Goal: Information Seeking & Learning: Learn about a topic

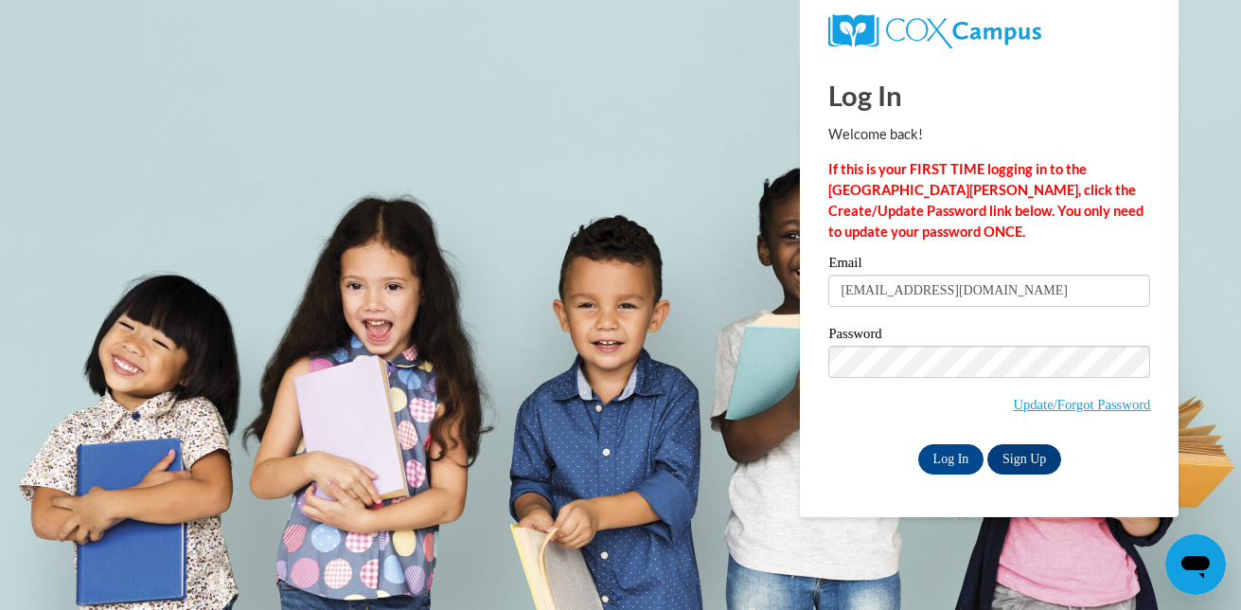
type input "courtneymiller78@gmail.com"
click at [967, 456] on input "Log In" at bounding box center [951, 459] width 66 height 30
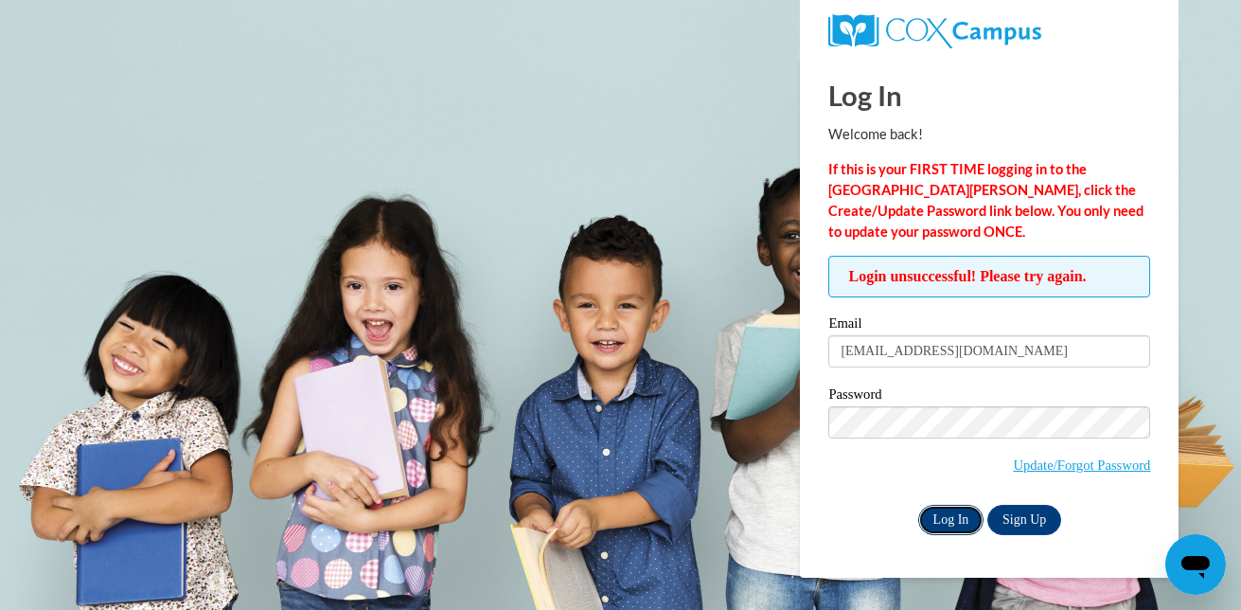
click at [948, 510] on input "Log In" at bounding box center [951, 520] width 66 height 30
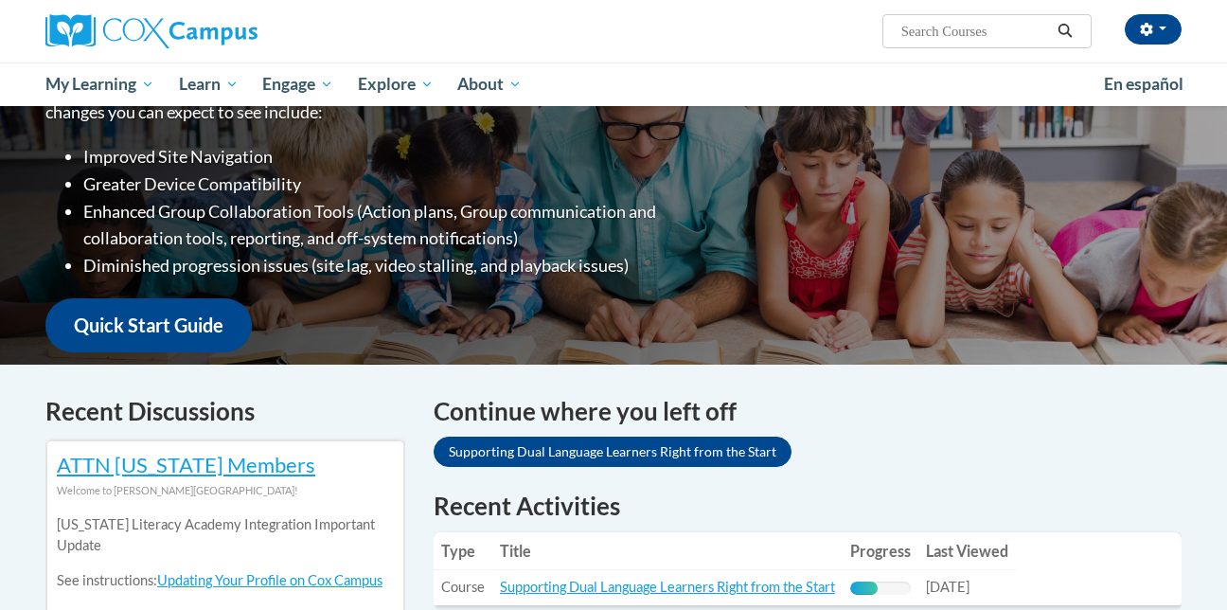
scroll to position [296, 0]
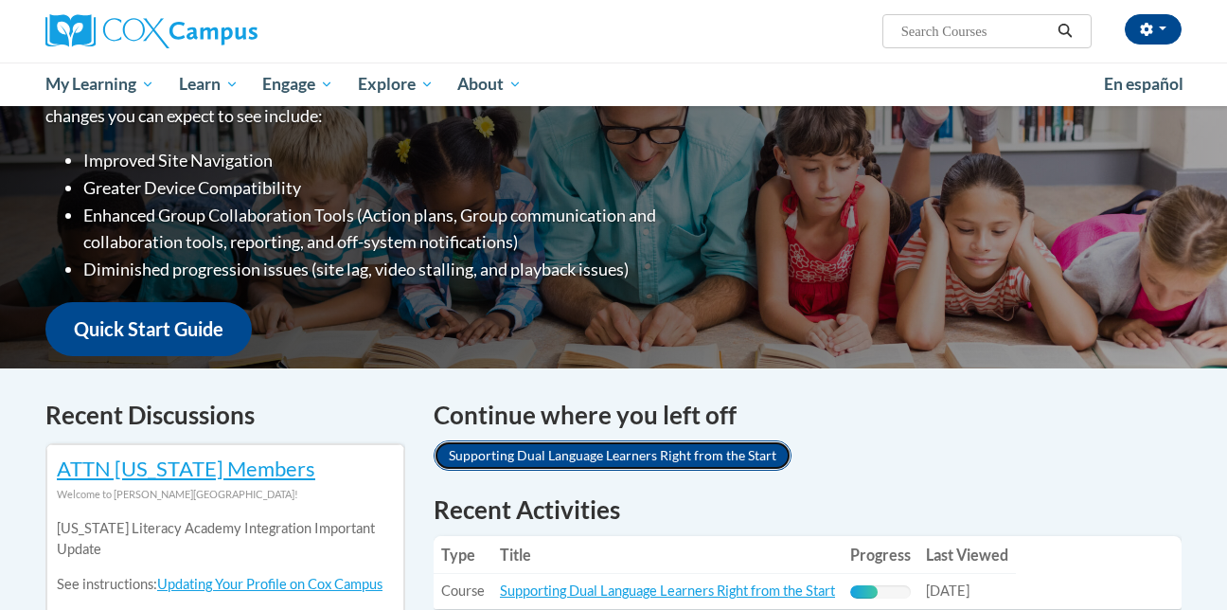
click at [757, 449] on link "Supporting Dual Language Learners Right from the Start" at bounding box center [613, 455] width 358 height 30
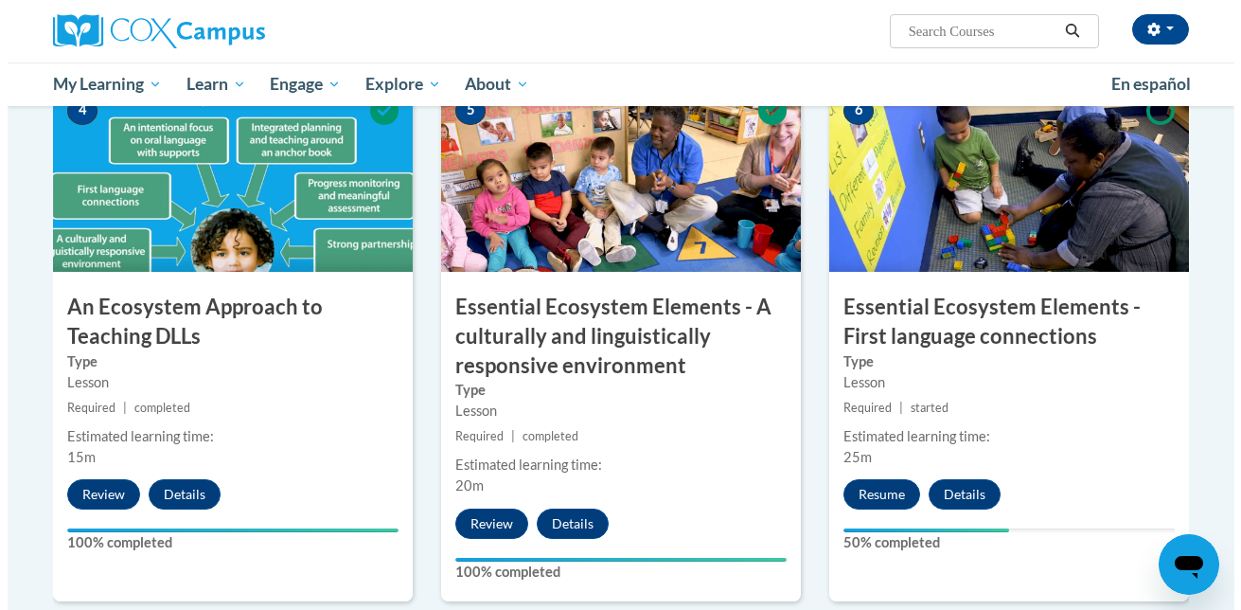
scroll to position [1012, 0]
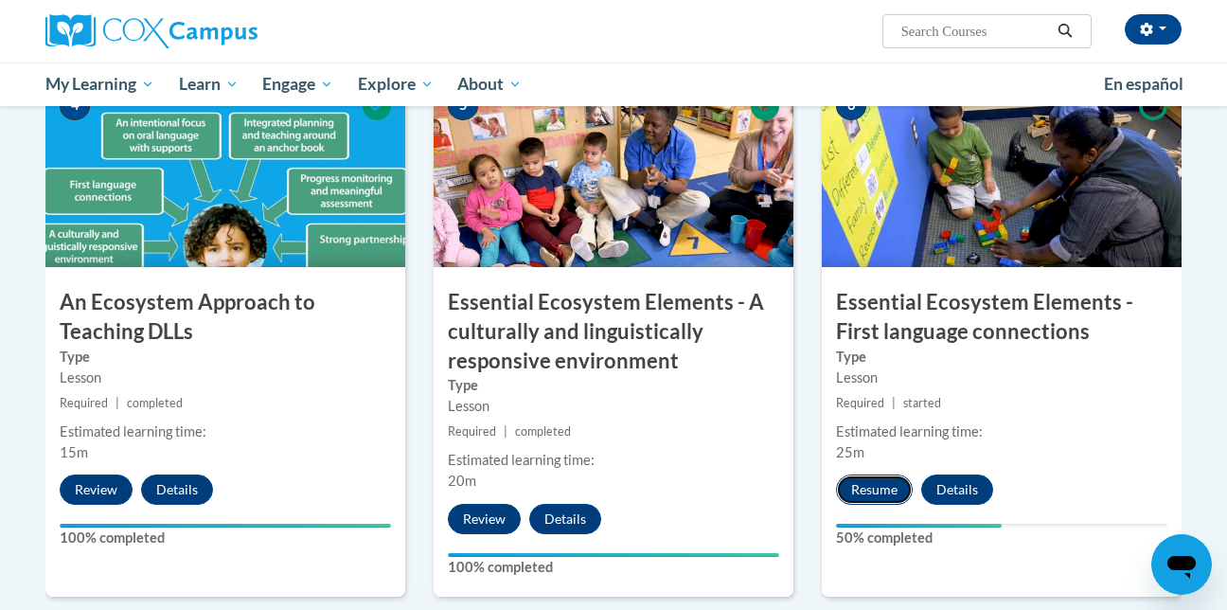
click at [894, 490] on button "Resume" at bounding box center [874, 489] width 77 height 30
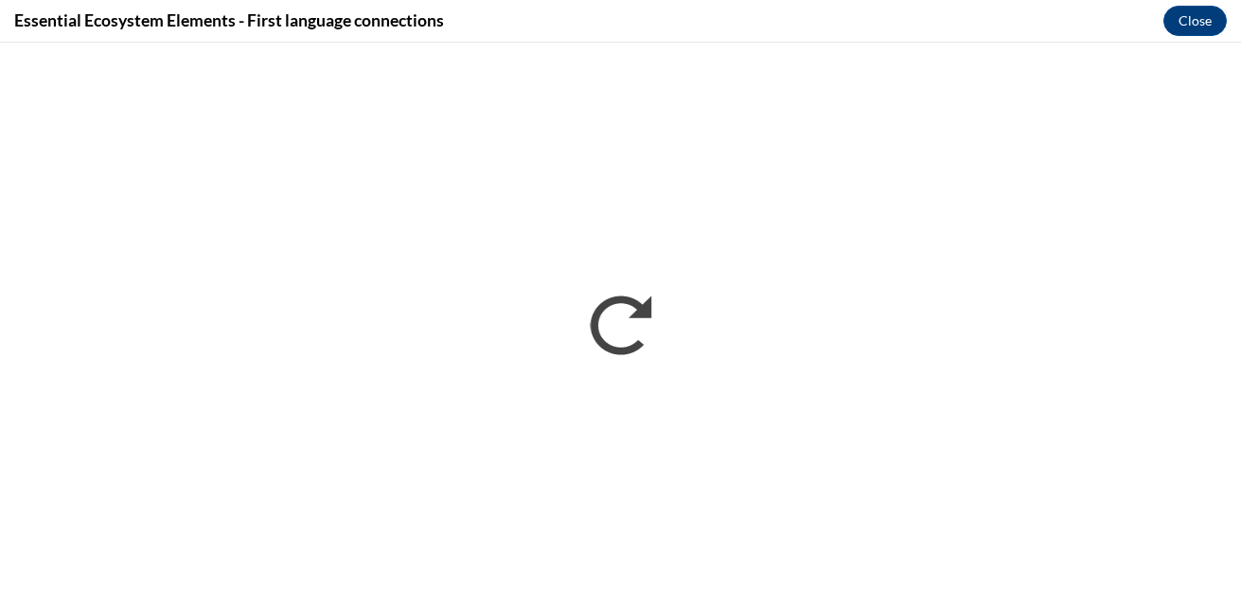
scroll to position [0, 0]
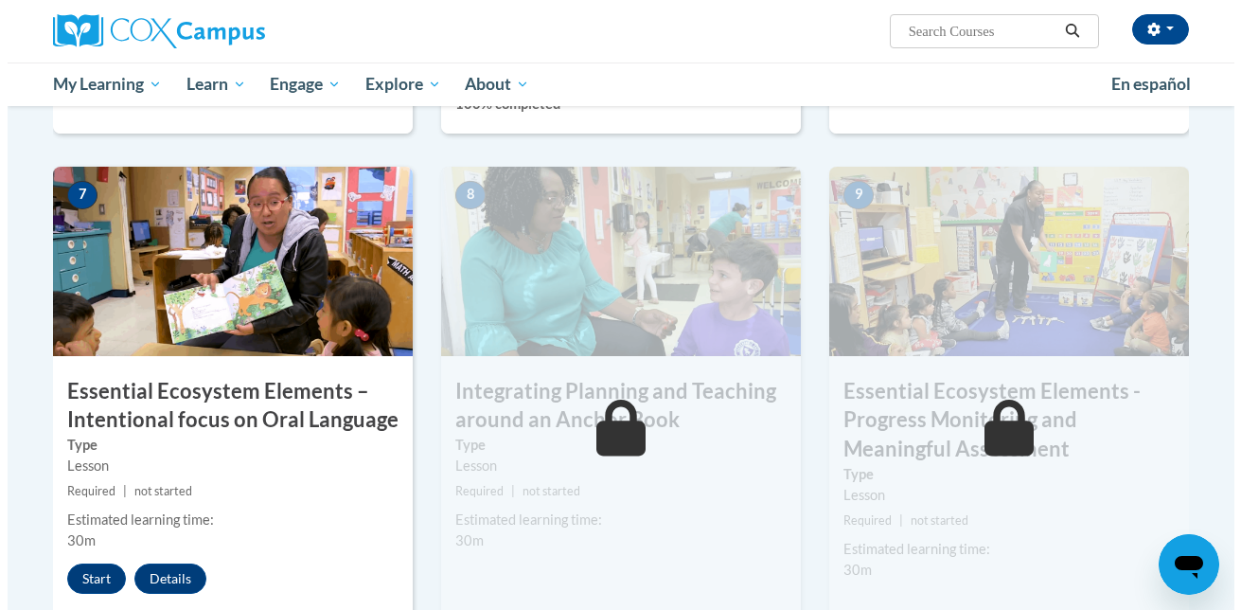
scroll to position [1495, 0]
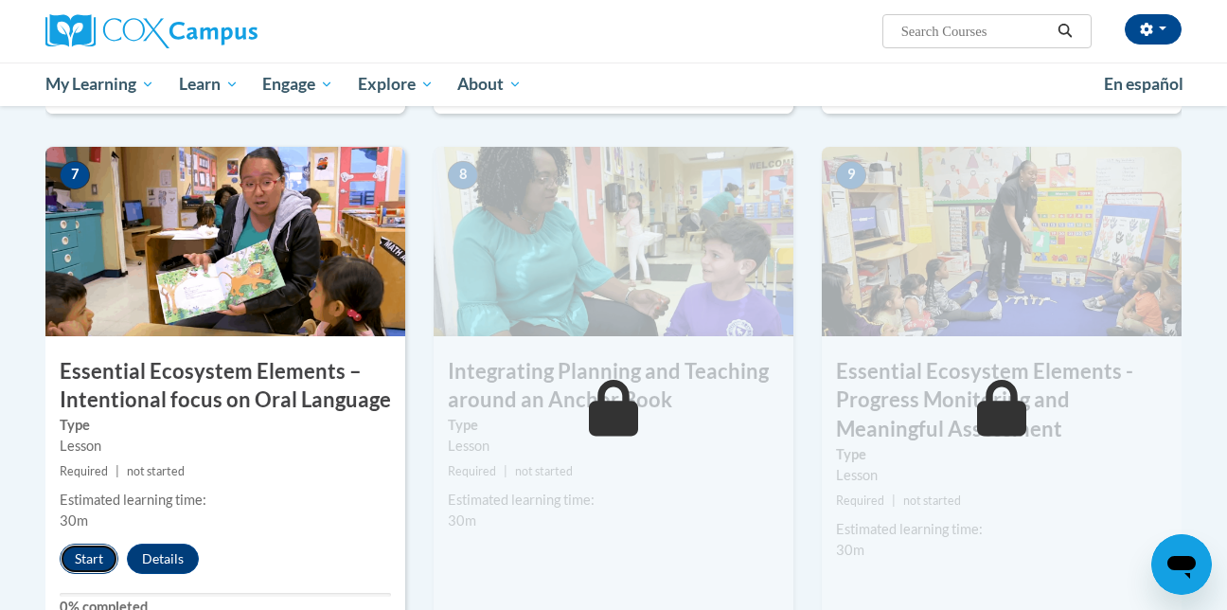
click at [98, 560] on button "Start" at bounding box center [89, 558] width 59 height 30
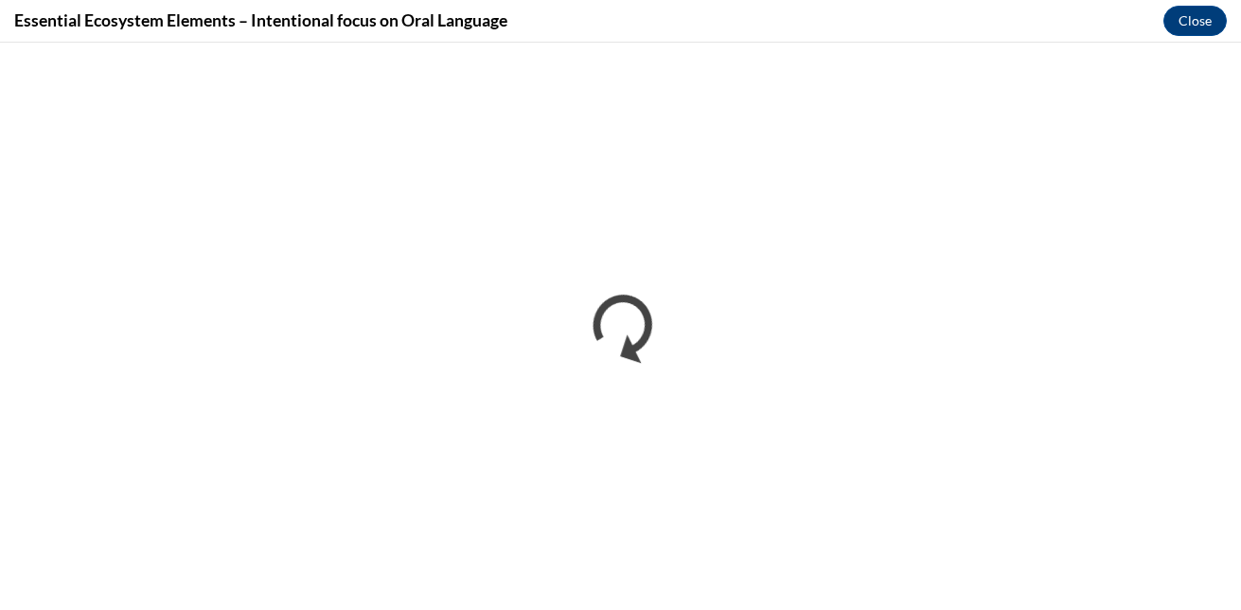
scroll to position [0, 0]
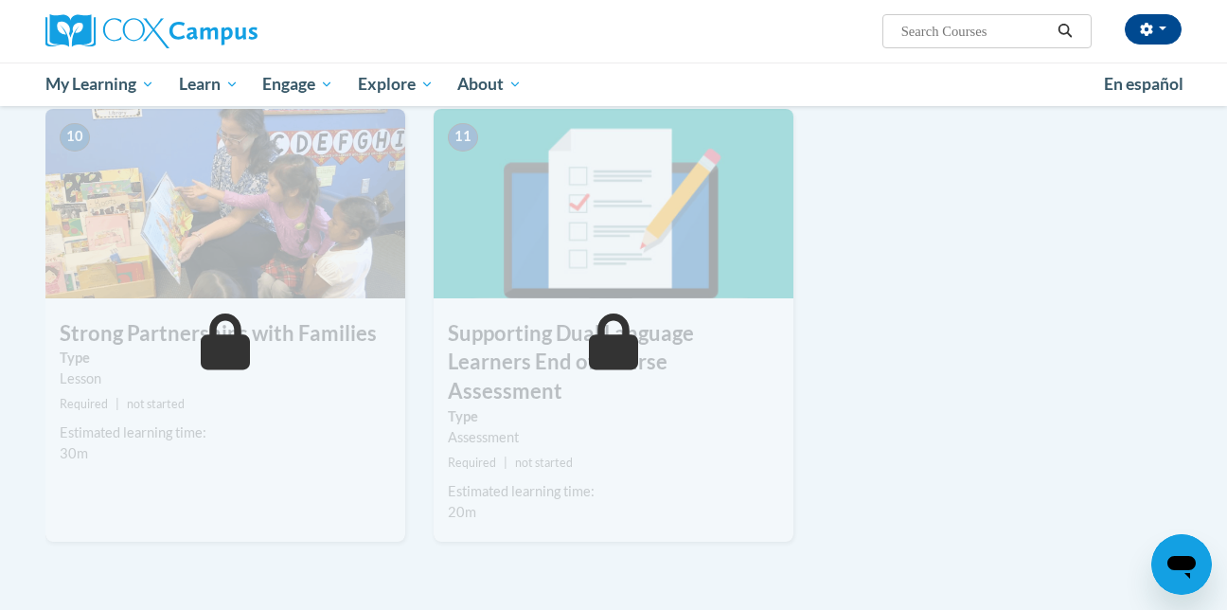
scroll to position [2073, 0]
